Goal: Navigation & Orientation: Find specific page/section

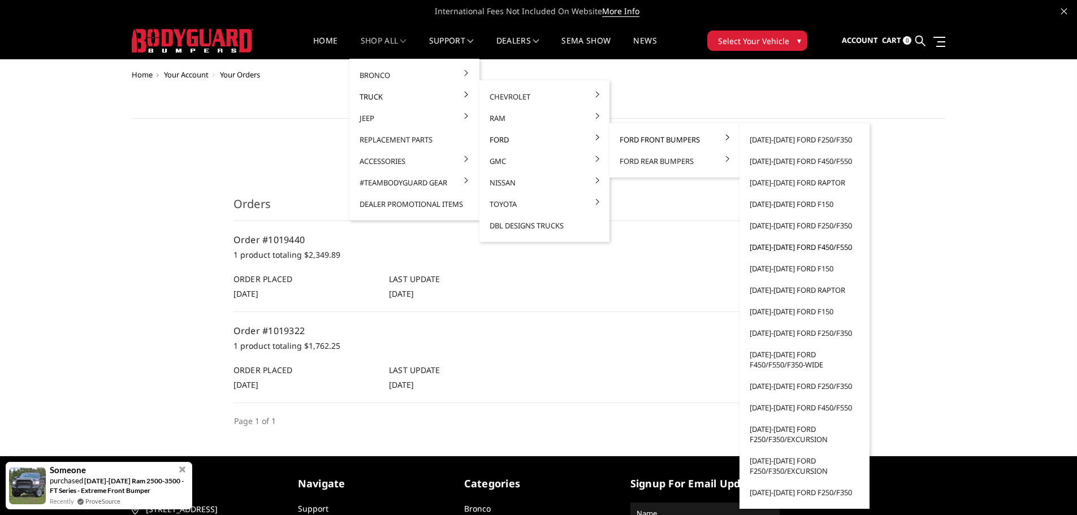
click at [783, 248] on link "[DATE]-[DATE] Ford F450/F550" at bounding box center [804, 246] width 121 height 21
